Goal: Information Seeking & Learning: Learn about a topic

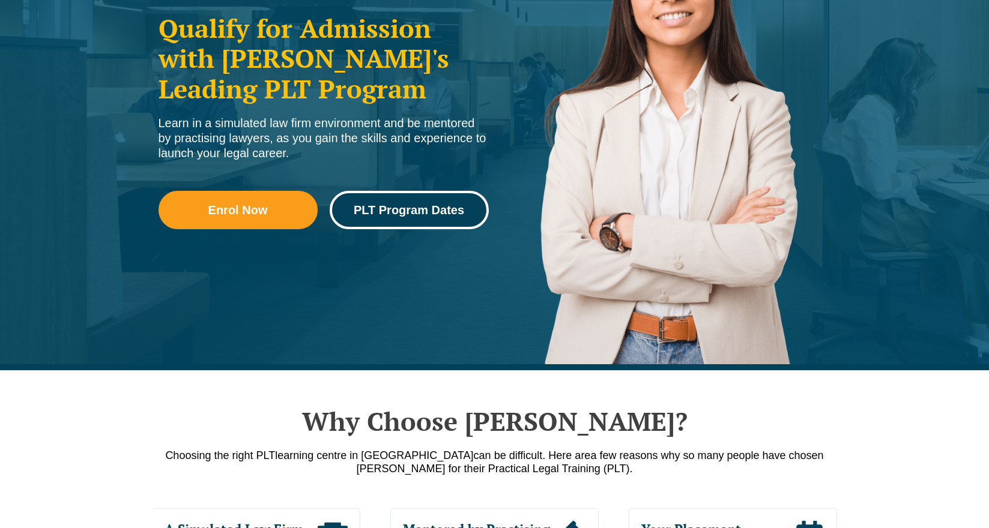
click at [381, 224] on link "PLT Program Dates" at bounding box center [409, 210] width 159 height 38
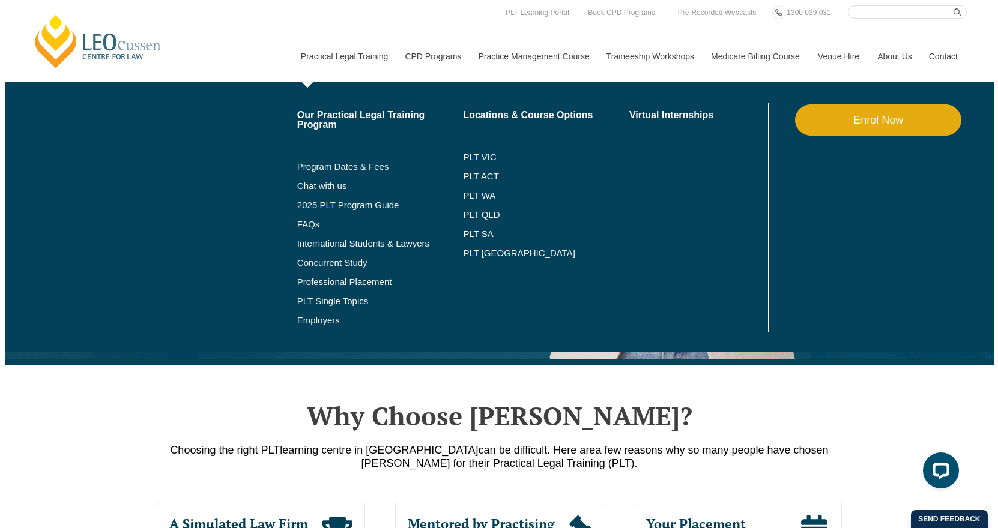
scroll to position [240, 0]
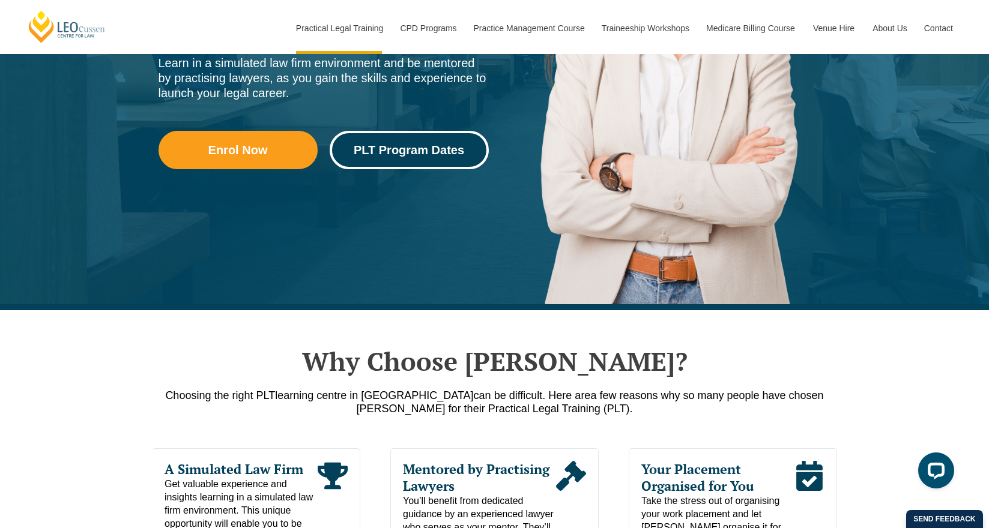
click at [441, 148] on span "PLT Program Dates" at bounding box center [409, 150] width 110 height 12
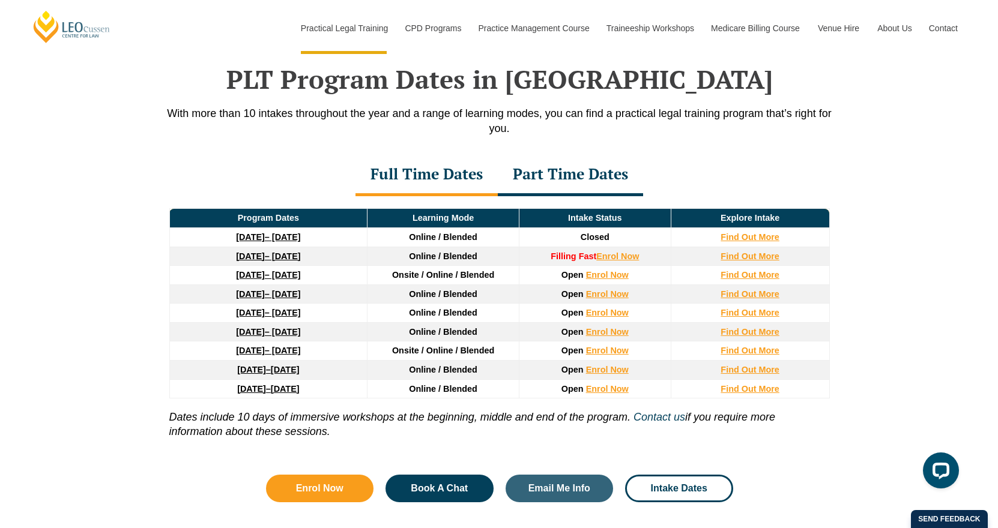
scroll to position [1567, 0]
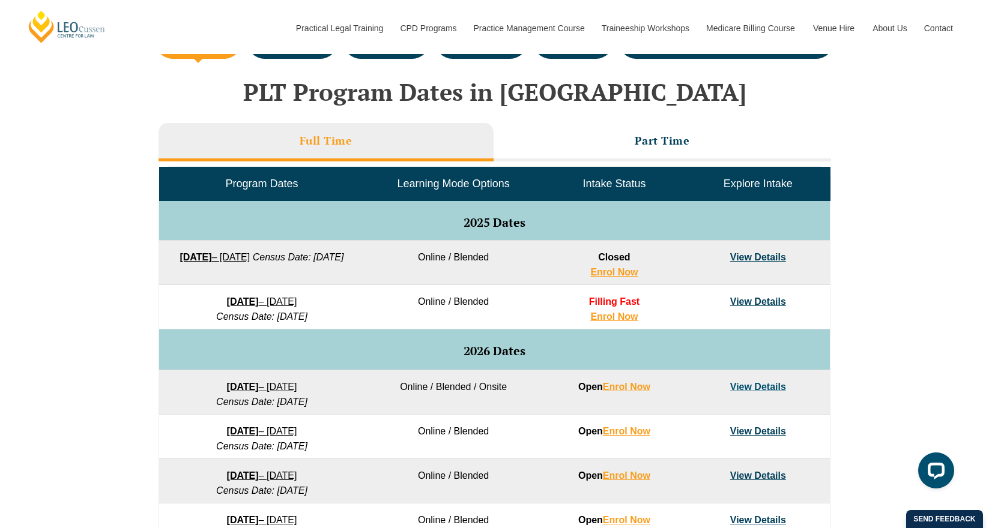
click at [774, 258] on link "View Details" at bounding box center [758, 257] width 56 height 10
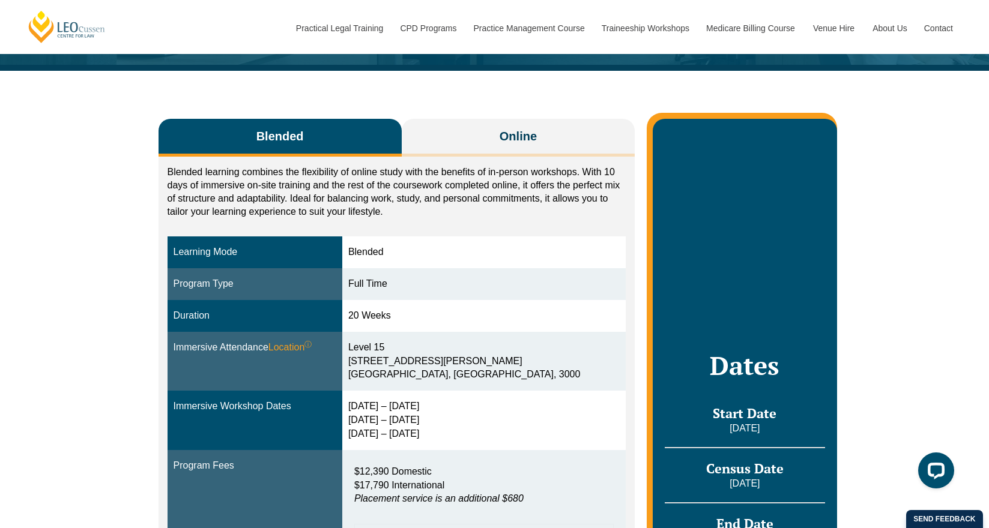
scroll to position [120, 0]
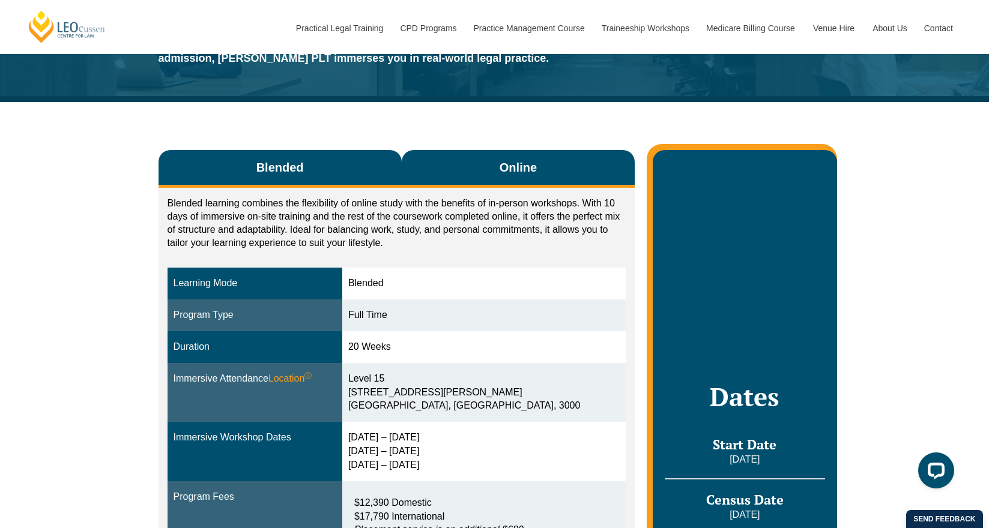
click at [459, 178] on button "Online" at bounding box center [519, 169] width 234 height 38
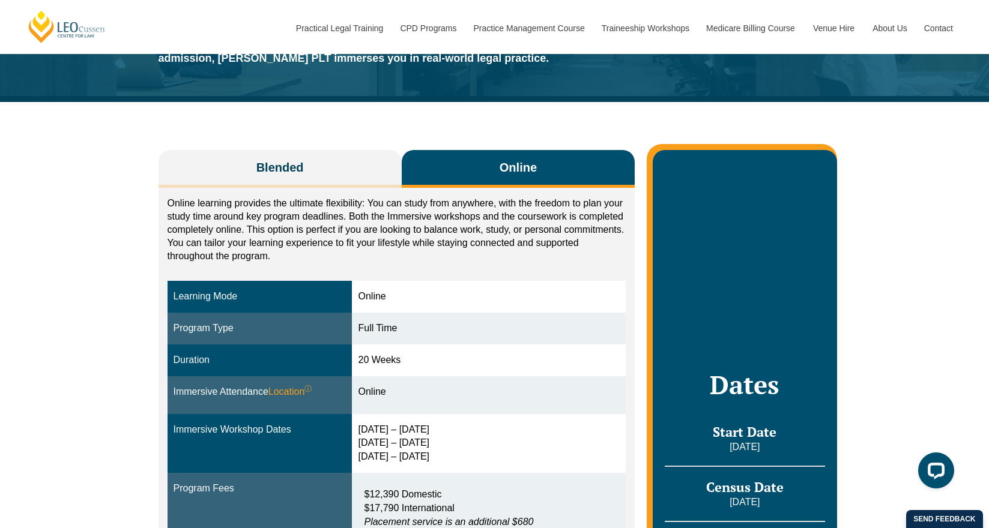
click at [459, 178] on button "Online" at bounding box center [519, 169] width 234 height 38
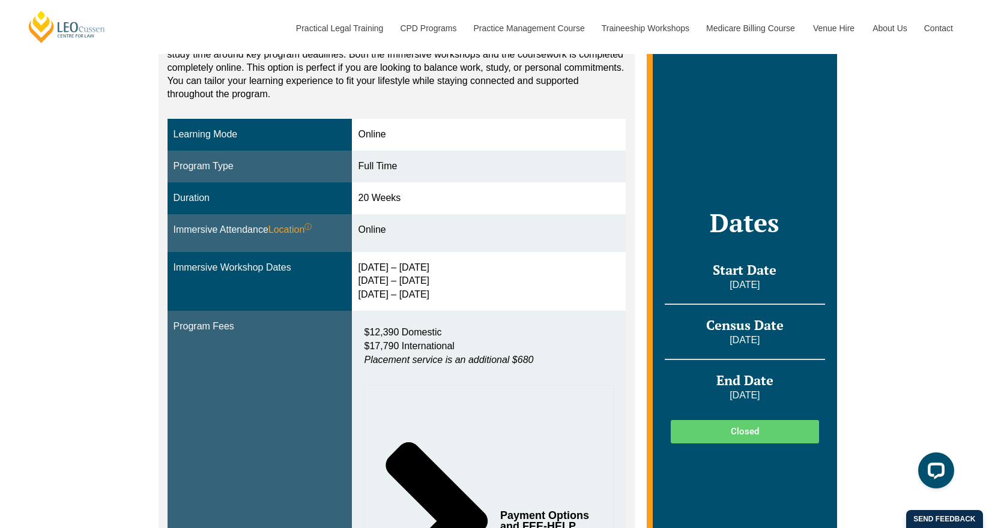
scroll to position [300, 0]
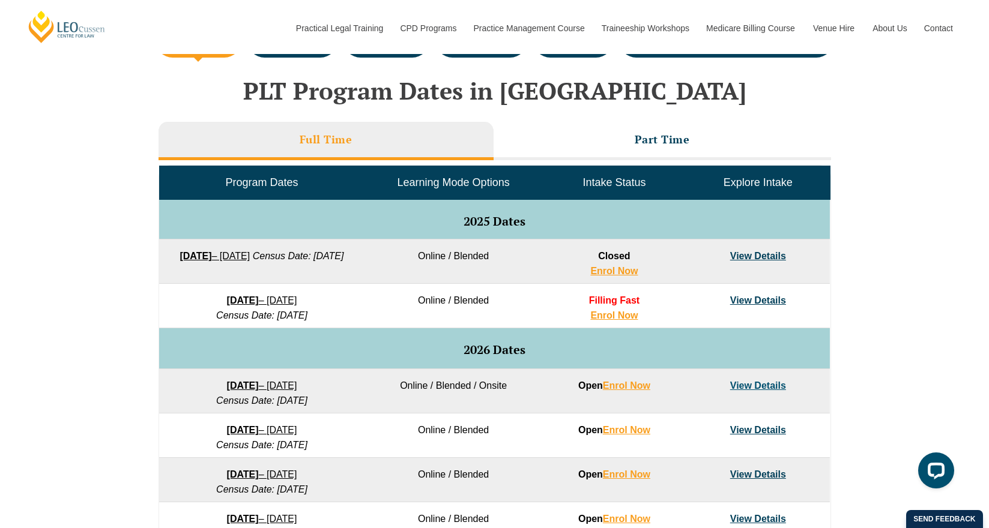
scroll to position [480, 0]
